Goal: Communication & Community: Connect with others

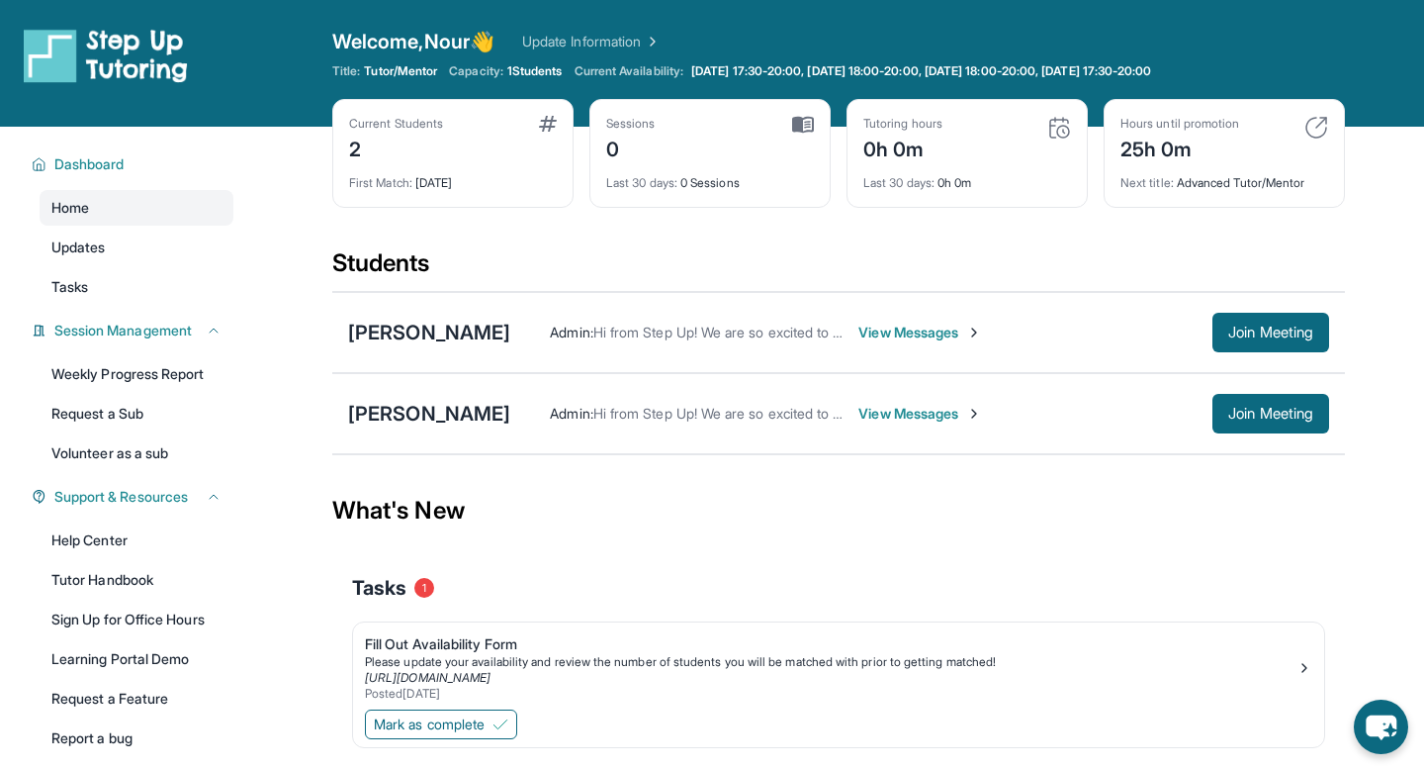
scroll to position [127, 0]
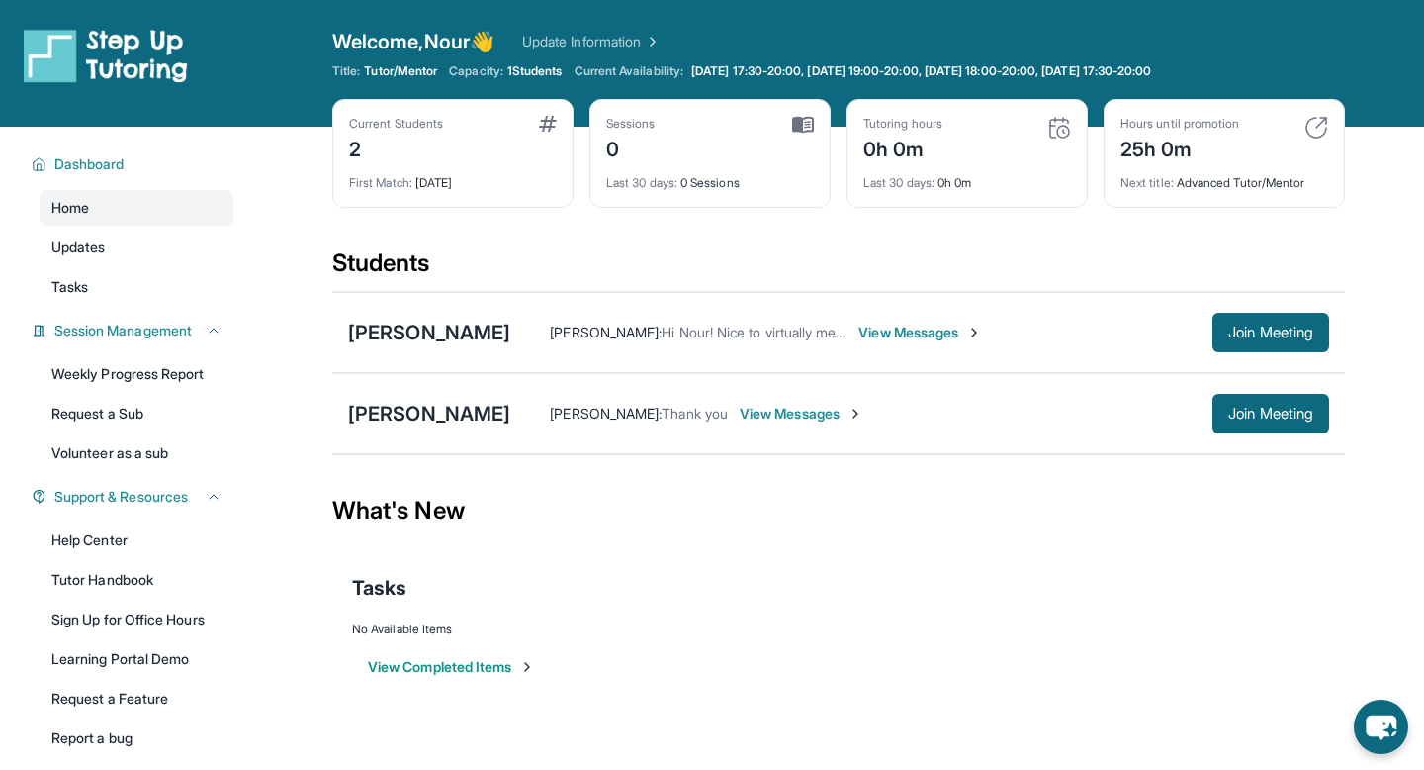
click at [407, 186] on span "First Match :" at bounding box center [380, 182] width 63 height 15
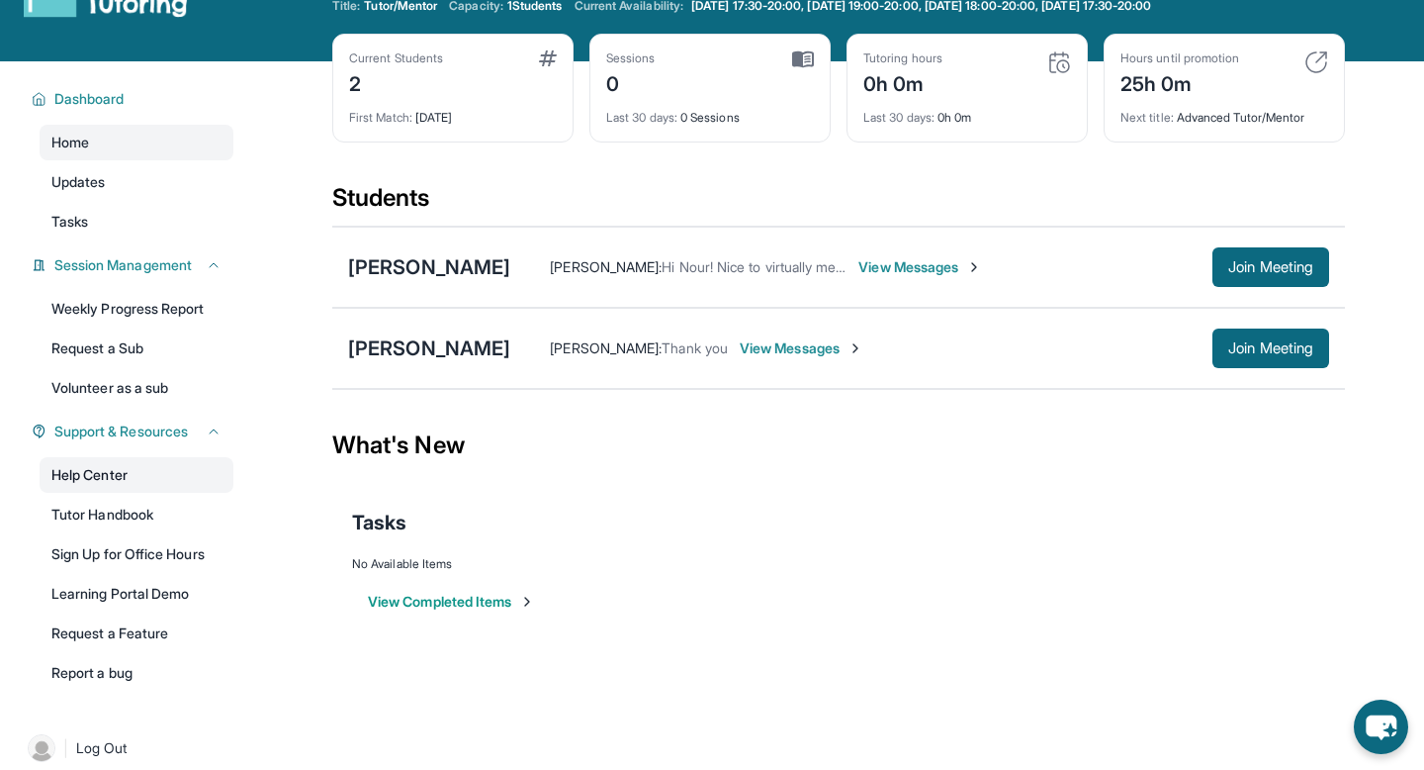
scroll to position [127, 0]
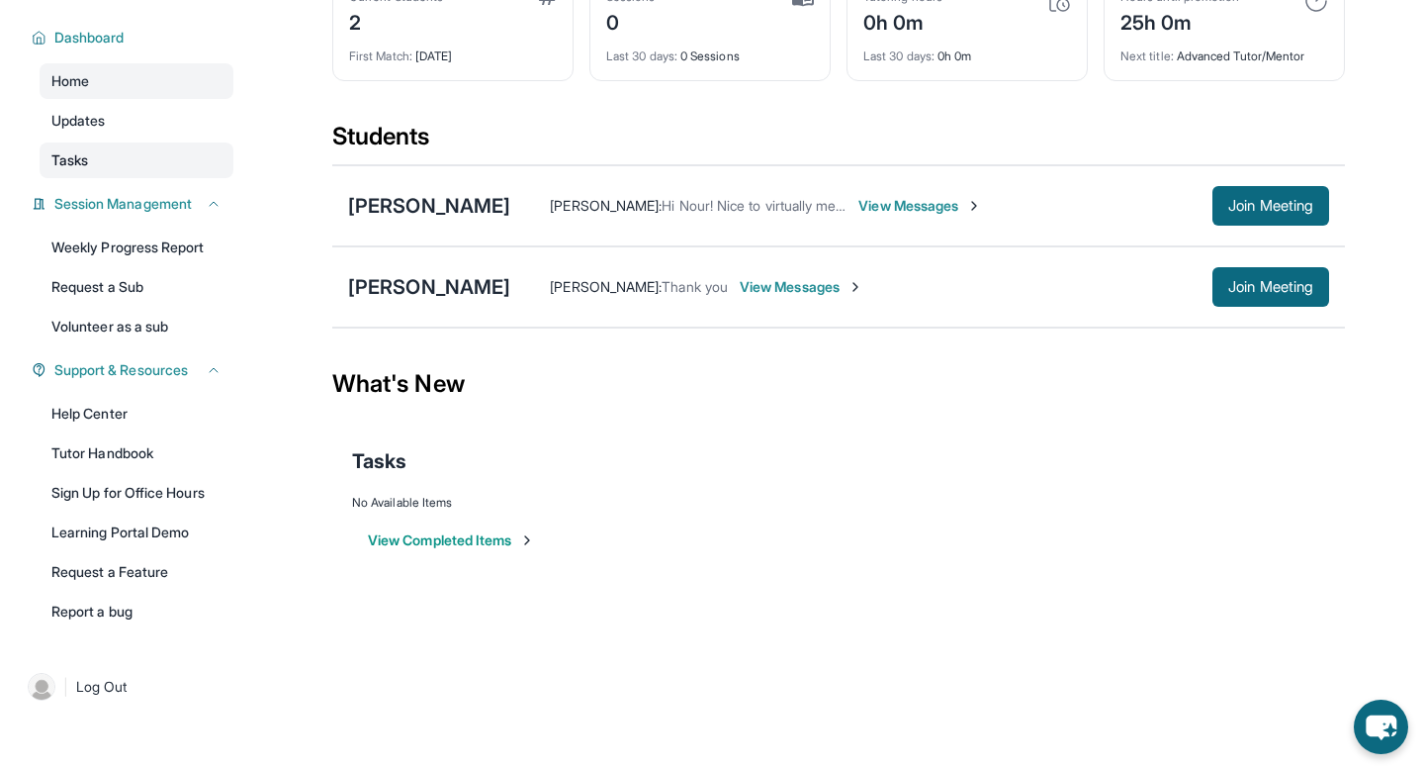
click at [136, 154] on link "Tasks" at bounding box center [137, 160] width 194 height 36
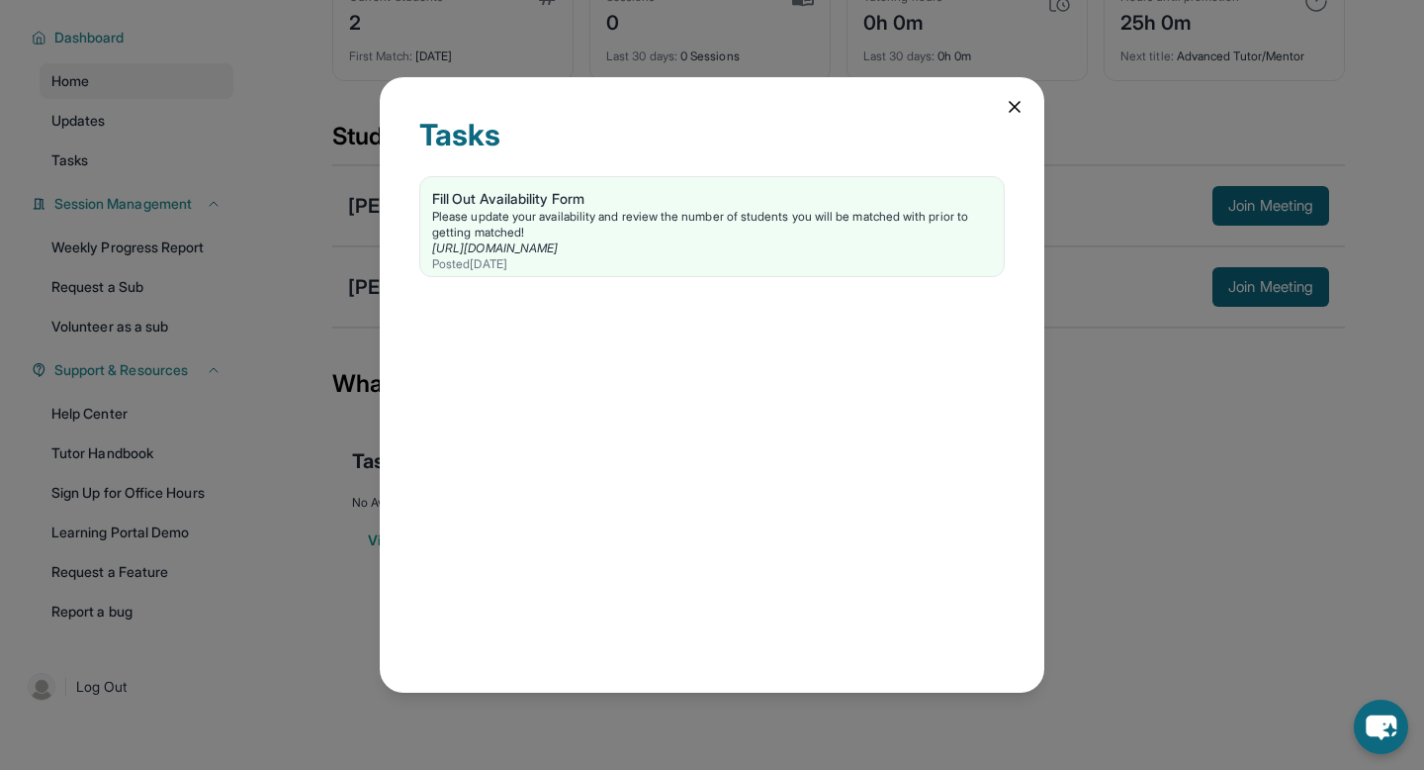
click at [145, 138] on div "Tasks Fill Out Availability Form Please update your availability and review the…" at bounding box center [712, 385] width 1424 height 770
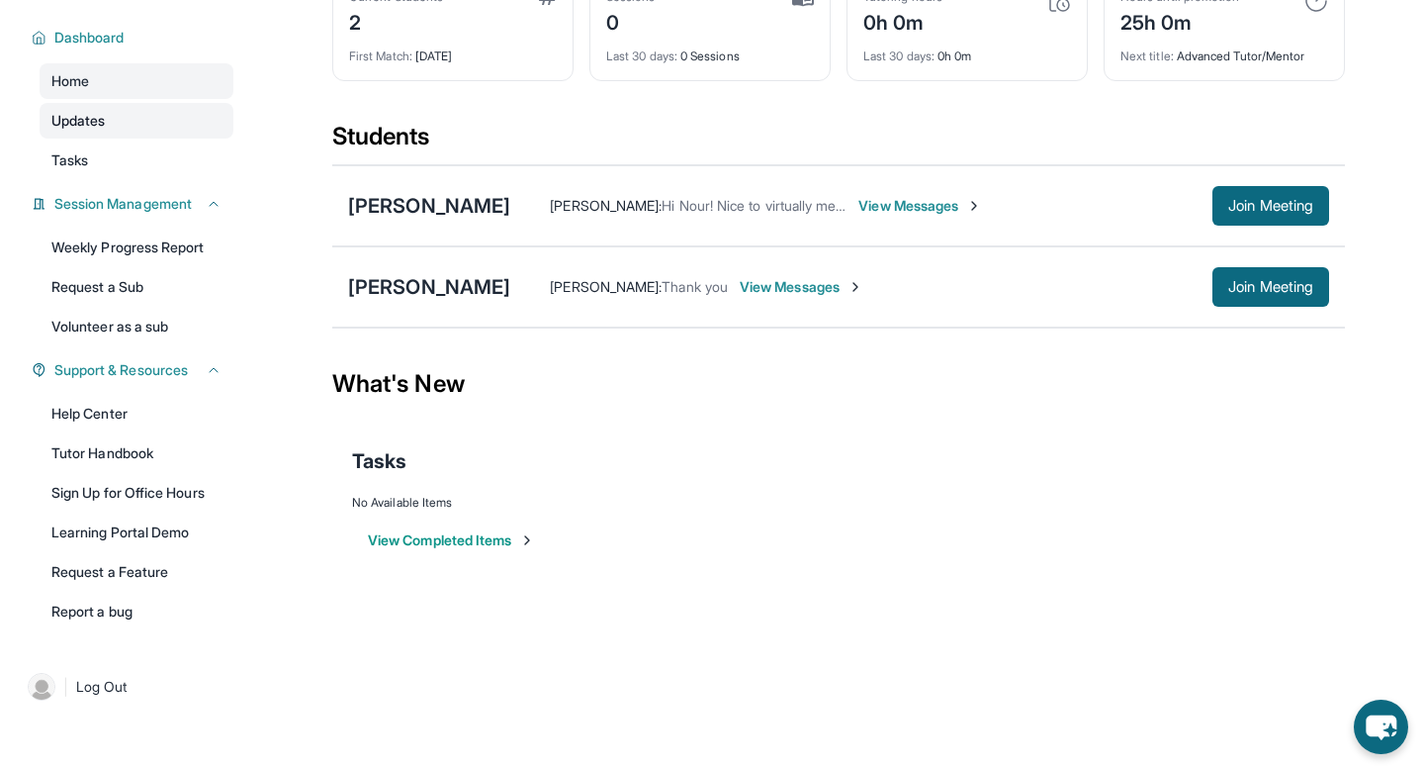
click at [157, 122] on link "Updates" at bounding box center [137, 121] width 194 height 36
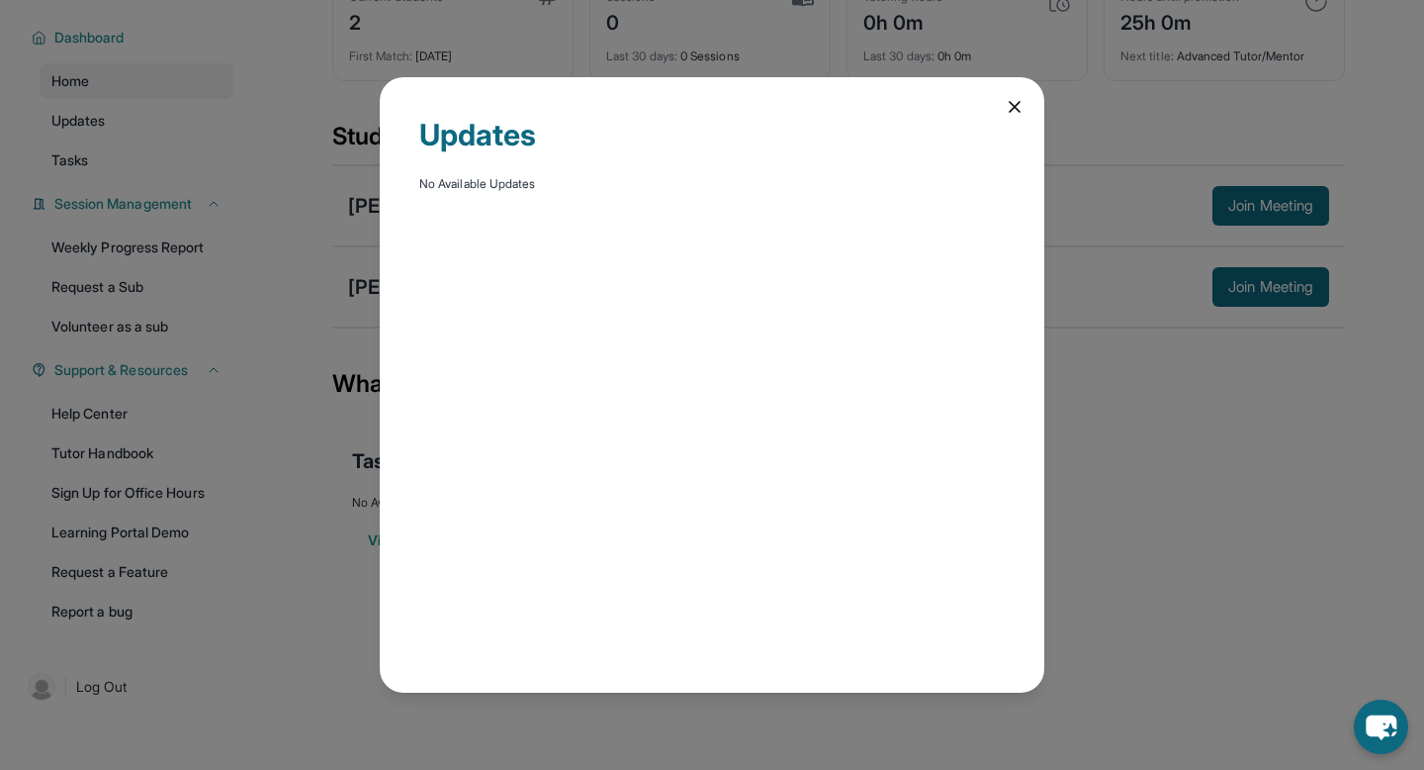
click at [144, 143] on div "Updates No Available Updates" at bounding box center [712, 385] width 1424 height 770
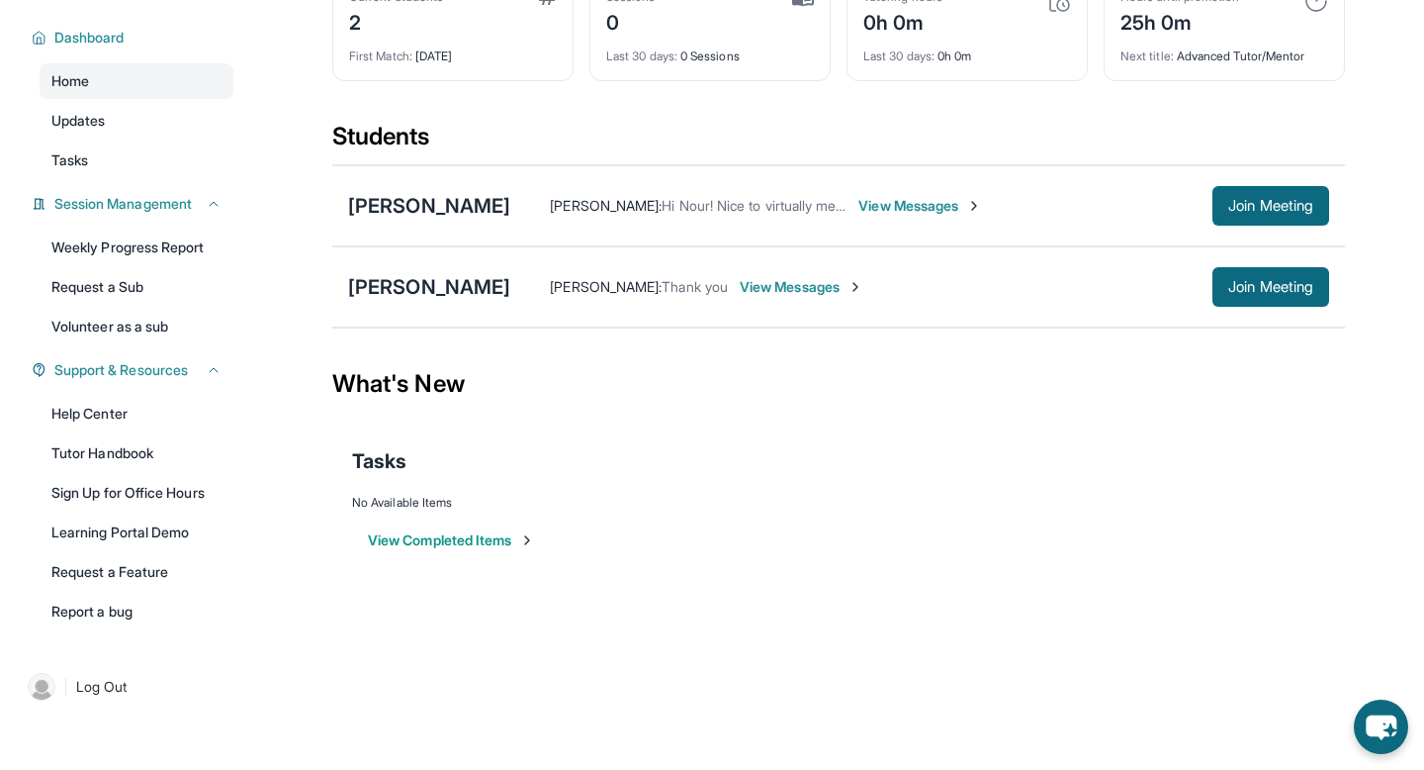
click at [144, 143] on link "Tasks" at bounding box center [137, 160] width 194 height 36
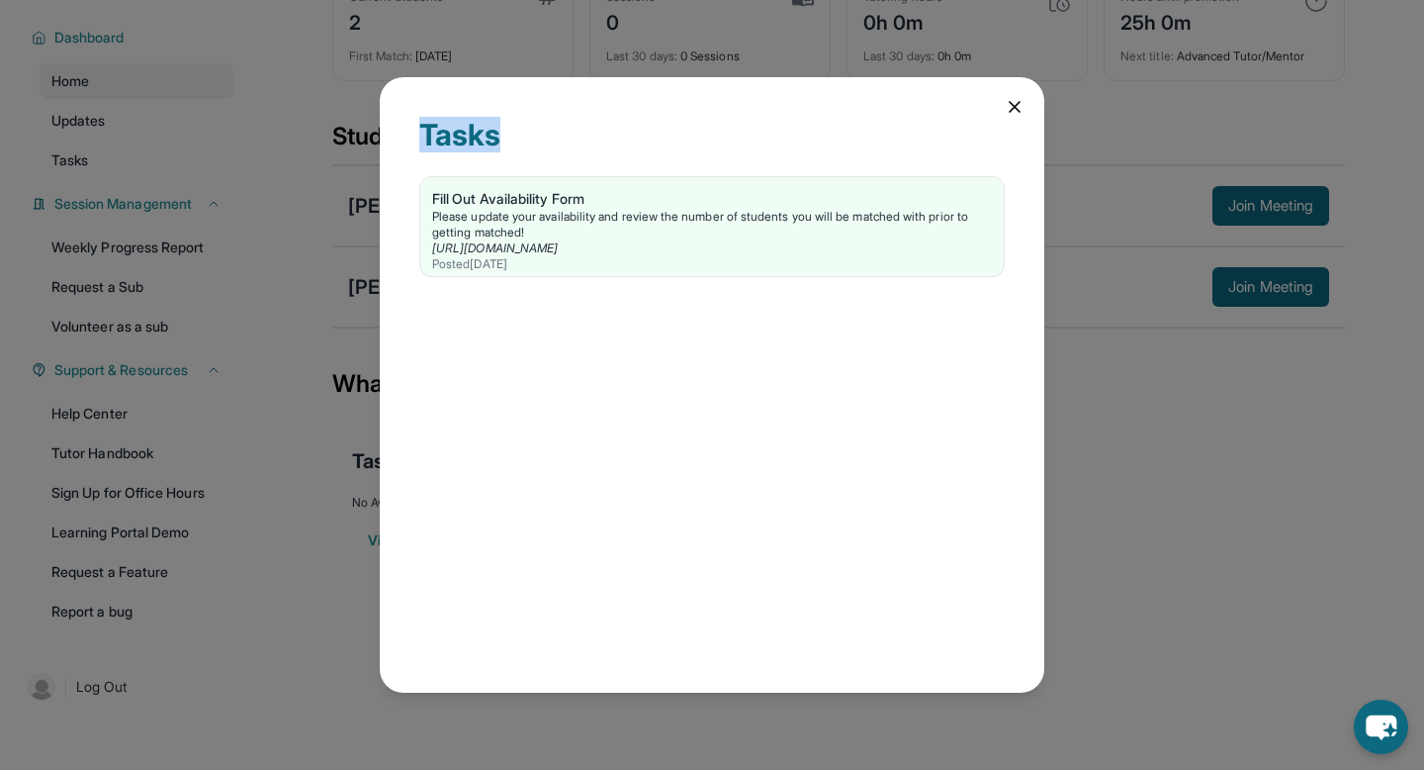
click at [144, 143] on div "Tasks Fill Out Availability Form Please update your availability and review the…" at bounding box center [712, 385] width 1424 height 770
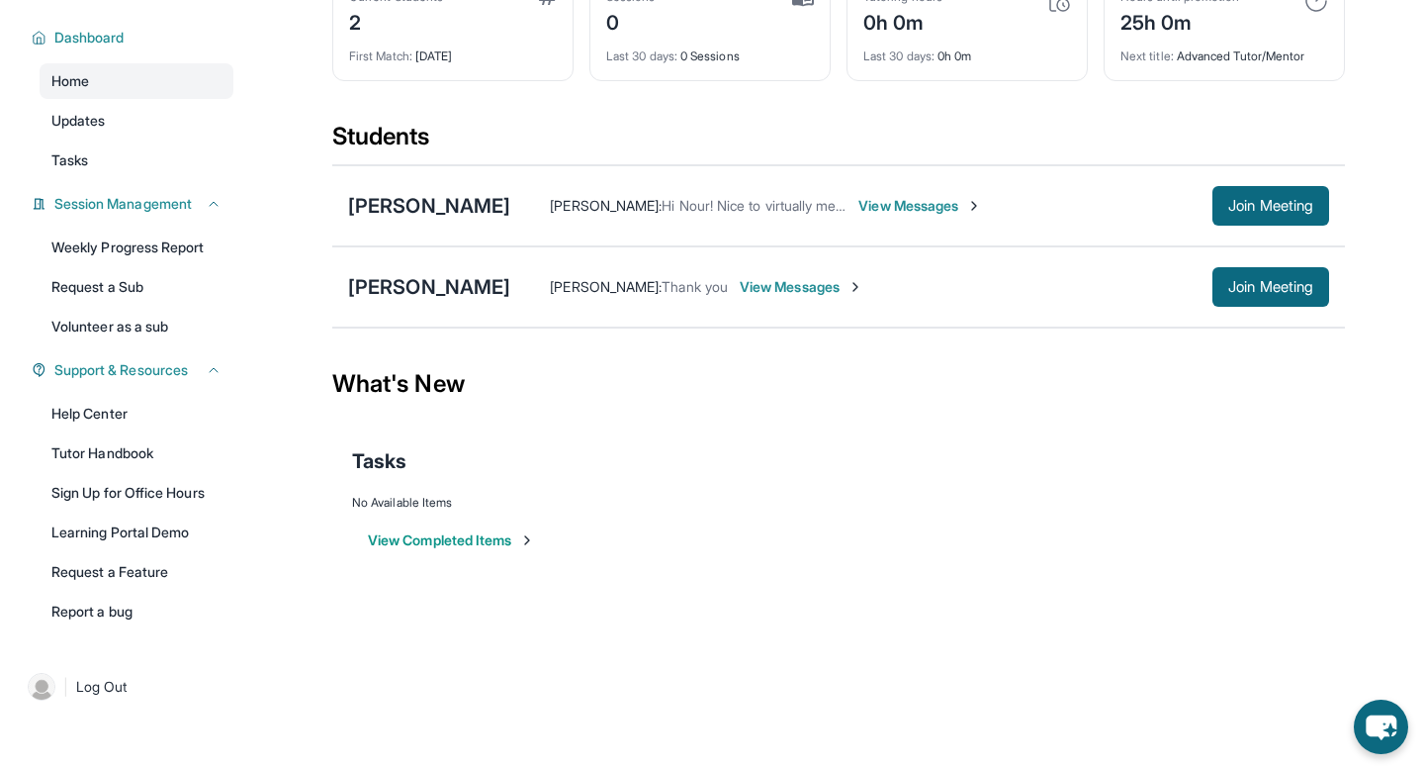
scroll to position [0, 0]
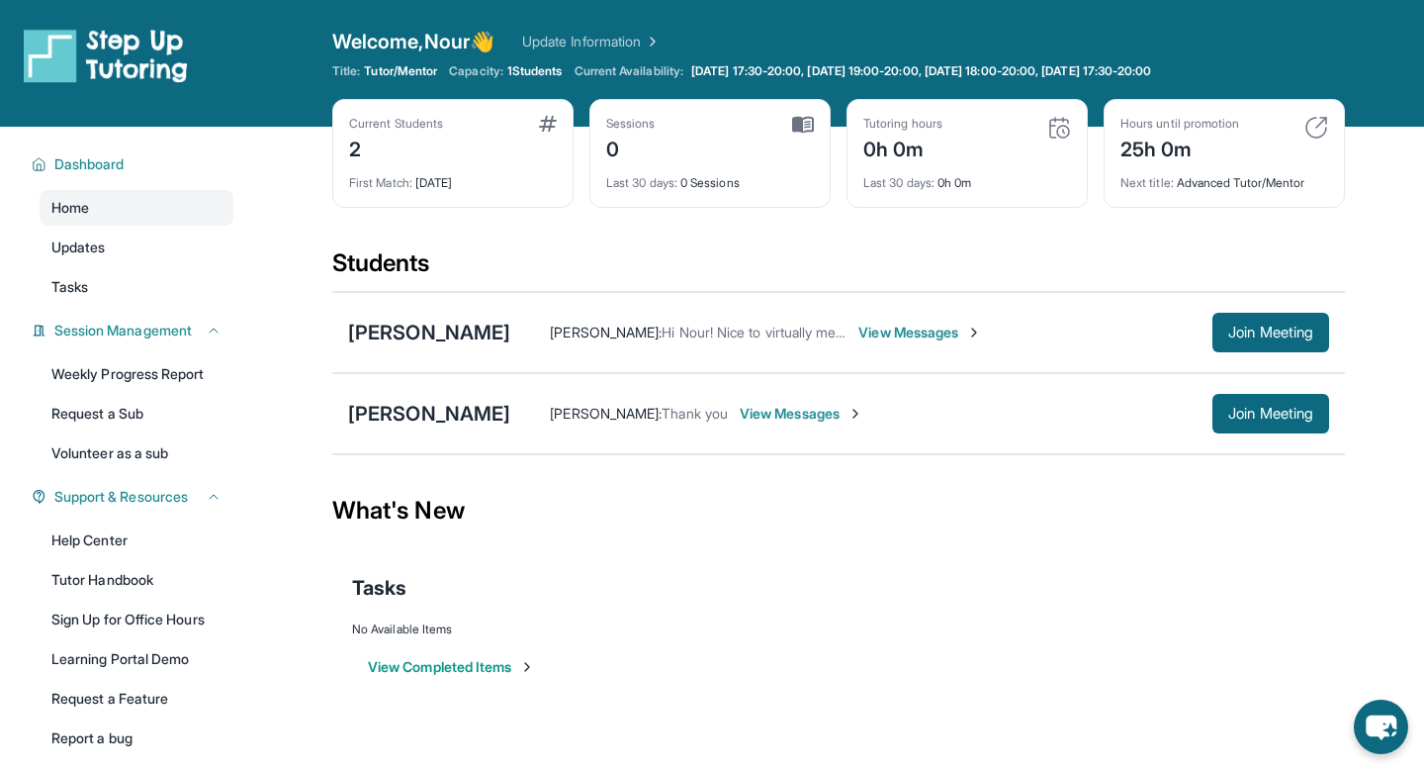
click at [662, 413] on span "Thank you" at bounding box center [695, 413] width 66 height 17
click at [700, 338] on span "Hi Nour! Nice to virtually meet you! Yes, those days and time work perfect. We …" at bounding box center [1035, 331] width 746 height 17
click at [740, 410] on span "View Messages" at bounding box center [802, 414] width 124 height 20
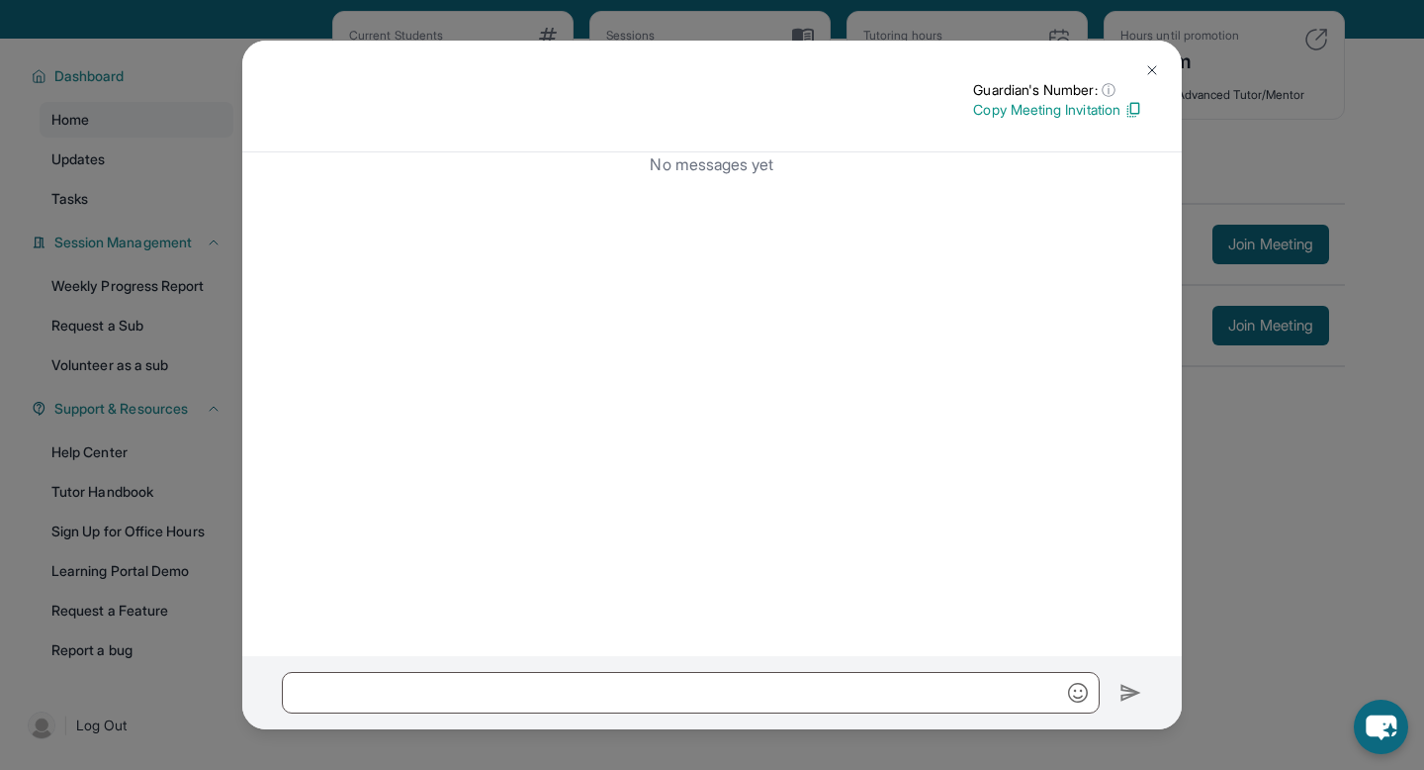
scroll to position [127, 0]
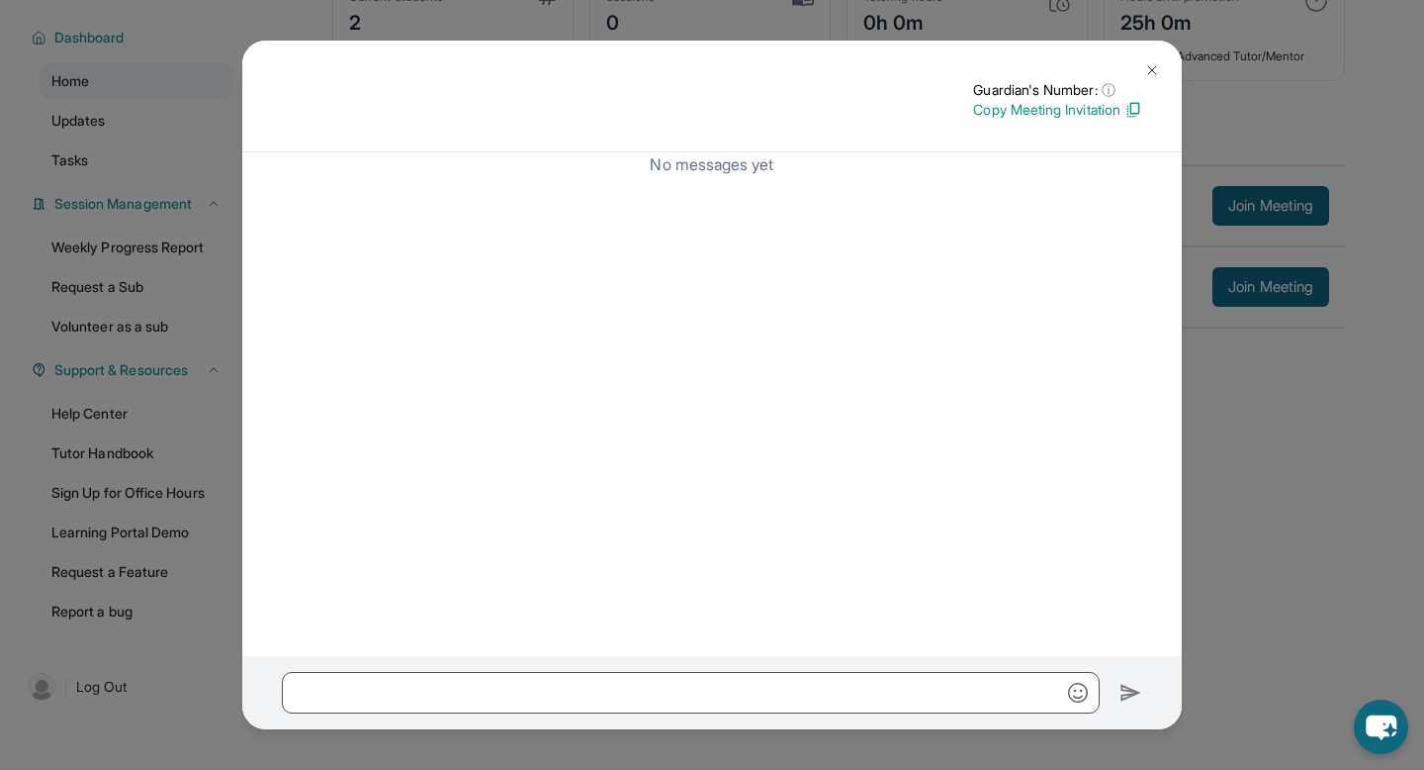
click at [1145, 64] on img at bounding box center [1152, 70] width 16 height 16
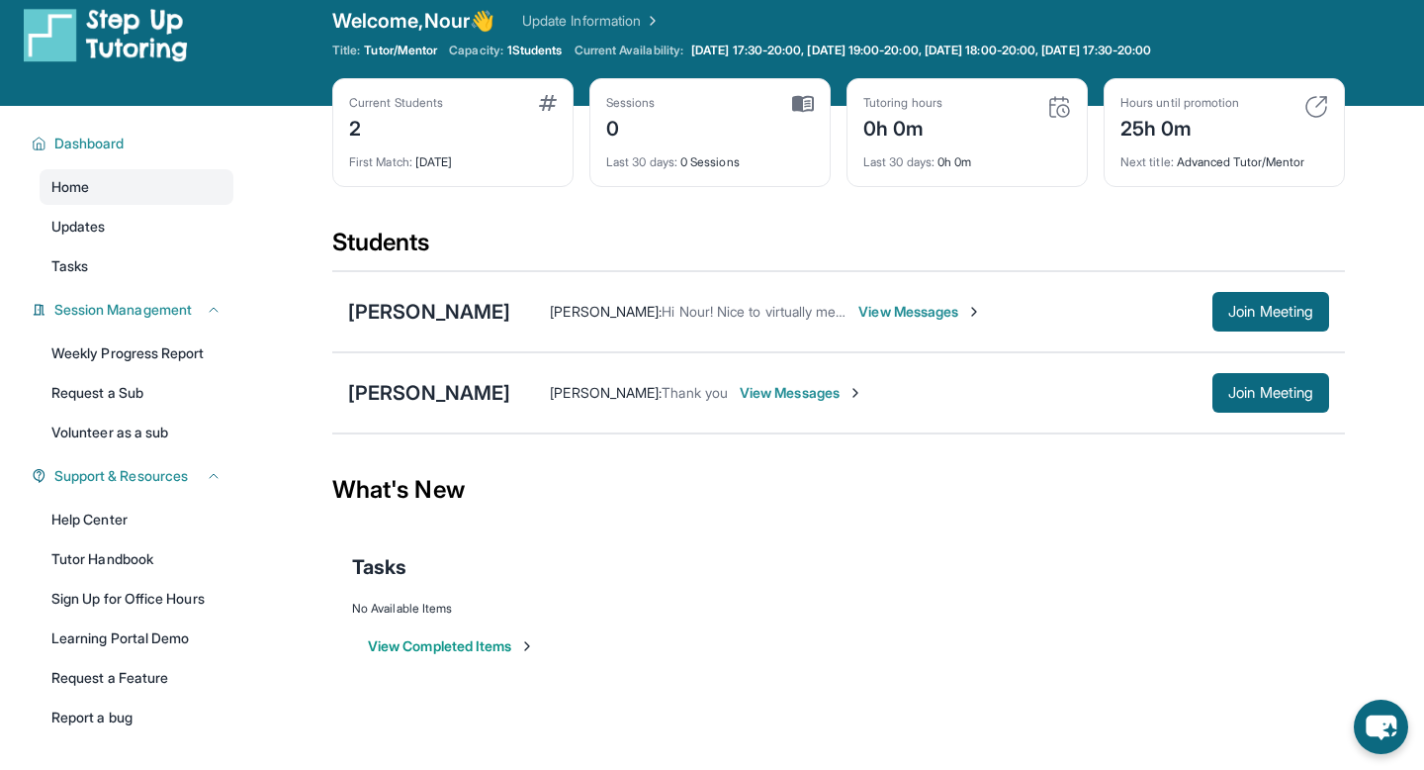
scroll to position [0, 0]
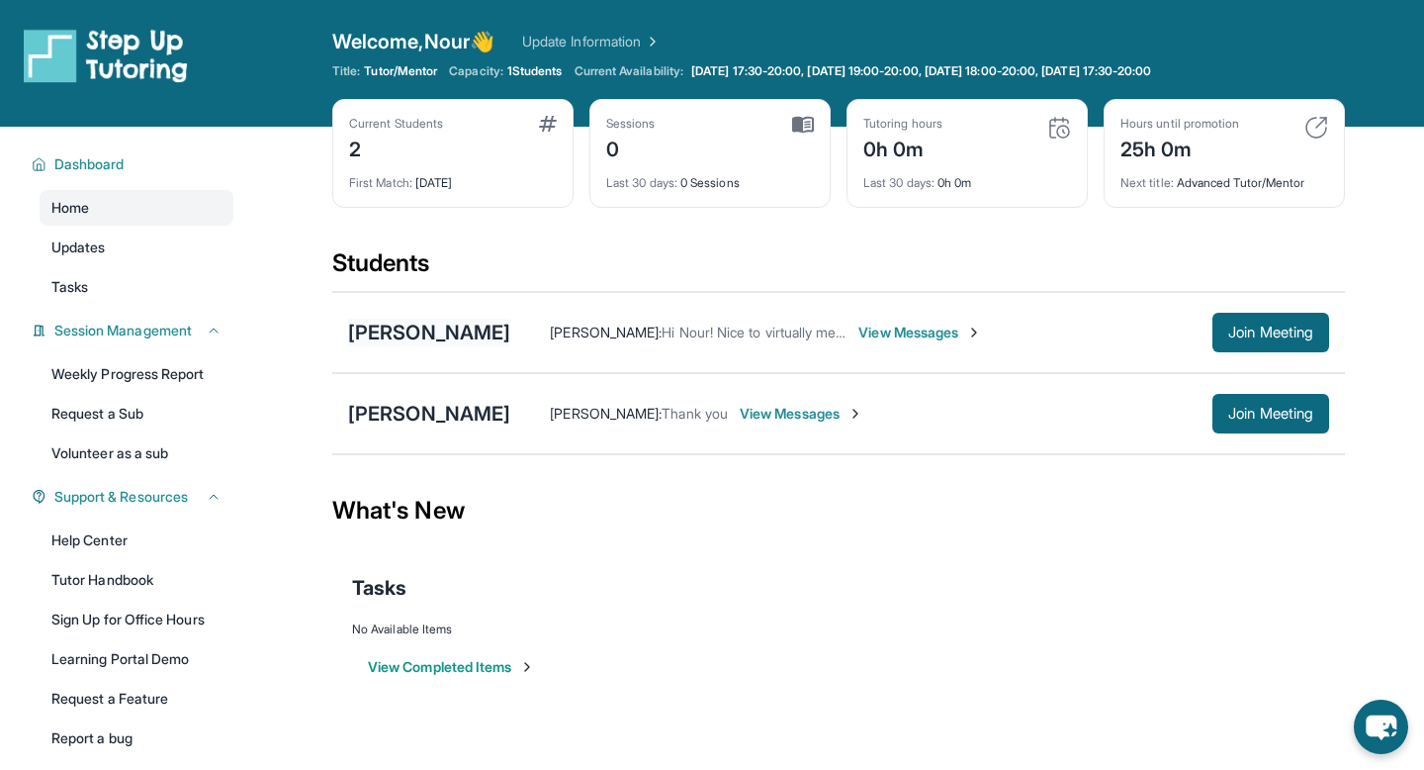
click at [438, 331] on div "[PERSON_NAME]" at bounding box center [429, 332] width 162 height 28
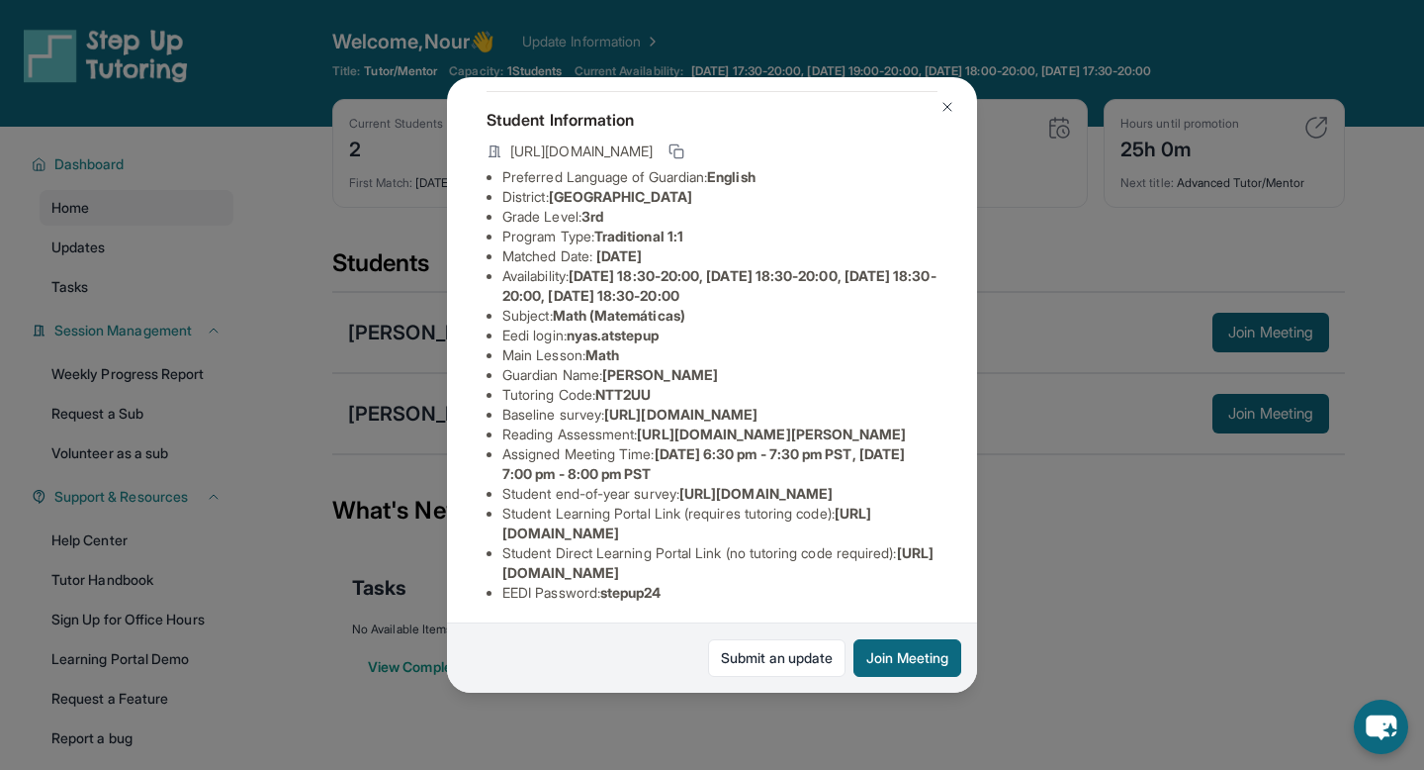
scroll to position [275, 0]
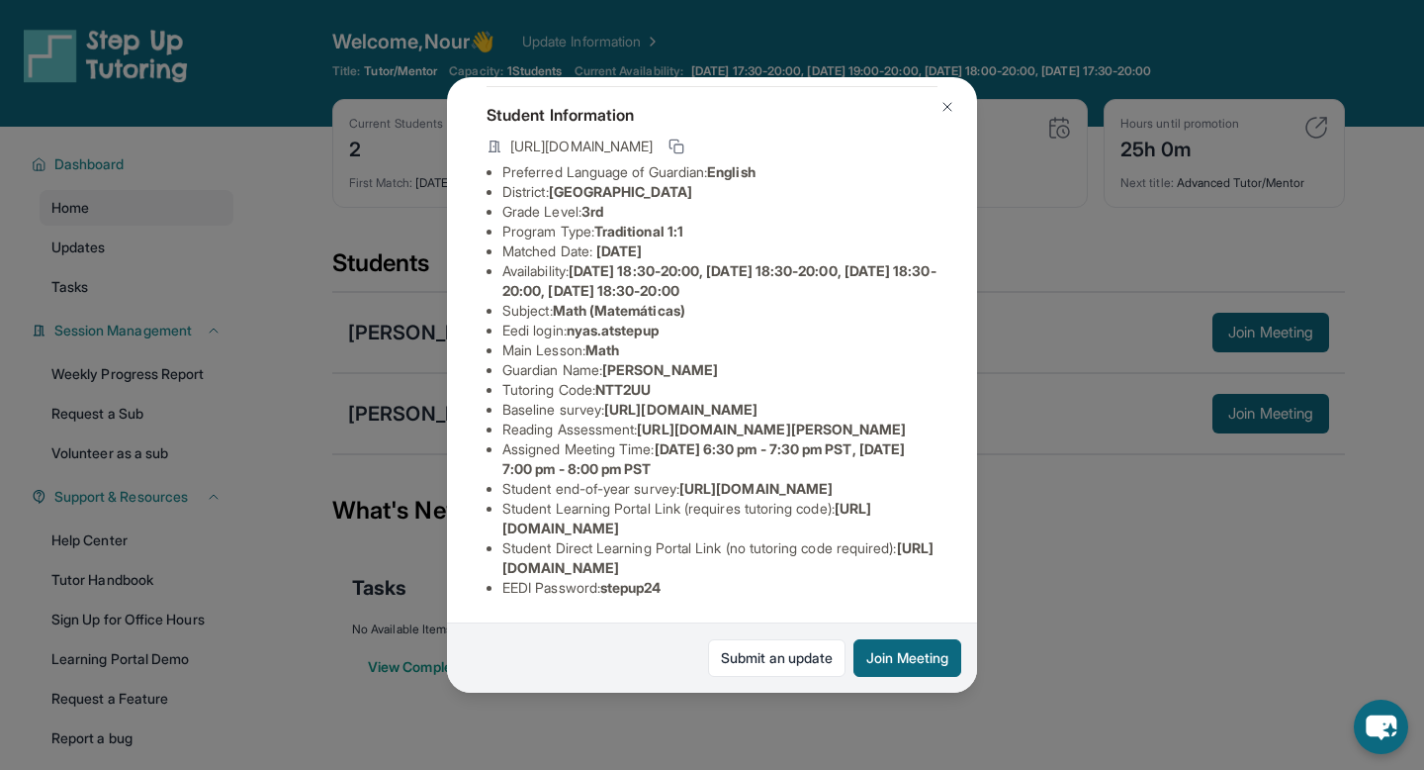
click at [935, 105] on button at bounding box center [948, 107] width 40 height 40
